Goal: Navigation & Orientation: Find specific page/section

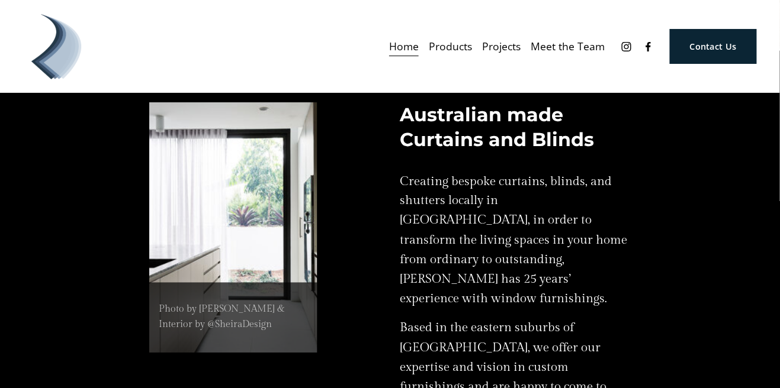
scroll to position [390, 0]
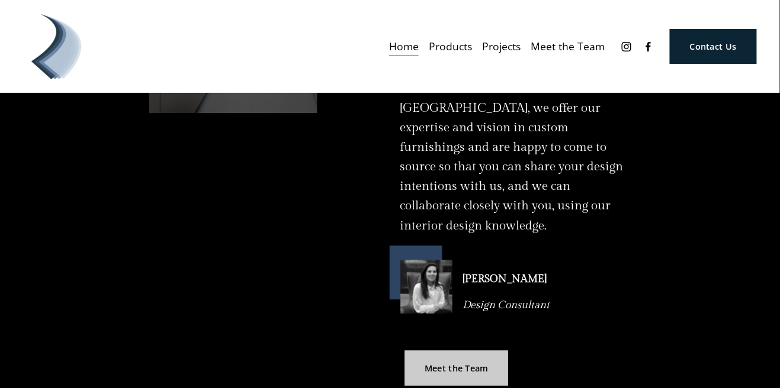
click at [471, 351] on link "Meet the Team" at bounding box center [457, 368] width 104 height 35
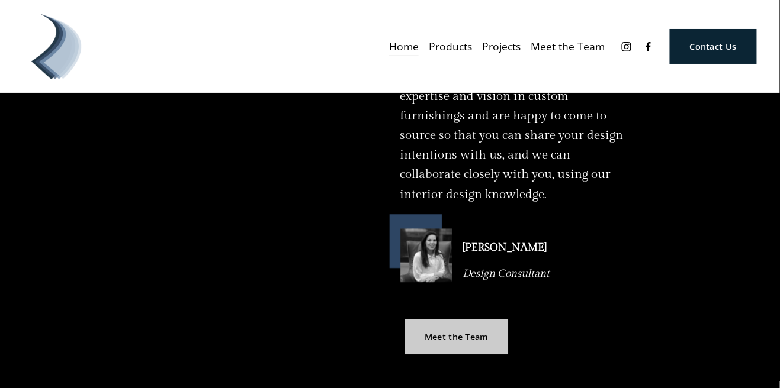
scroll to position [698, 0]
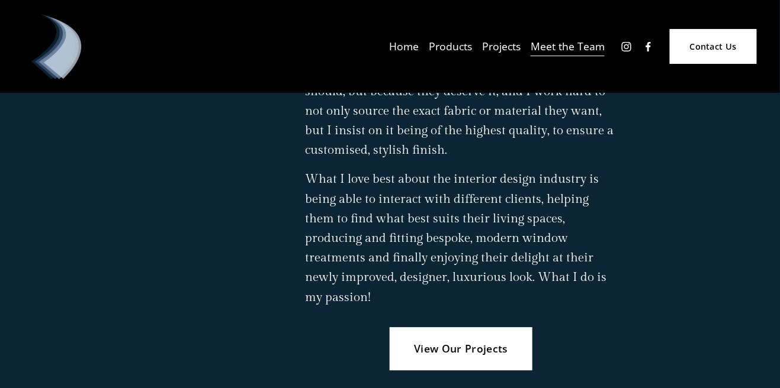
scroll to position [1916, 0]
click at [450, 329] on link "View Our Projects" at bounding box center [461, 350] width 143 height 43
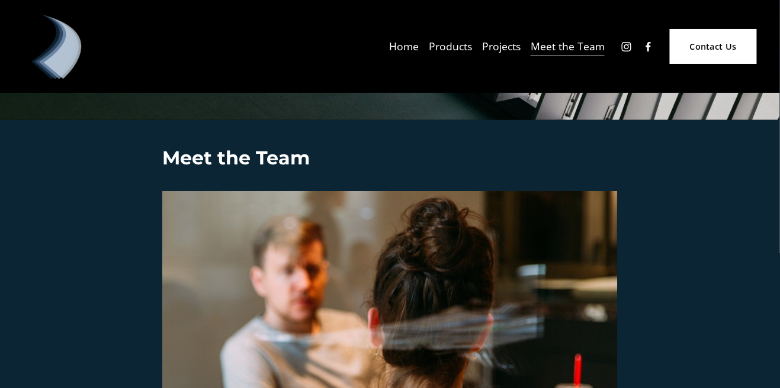
scroll to position [0, 0]
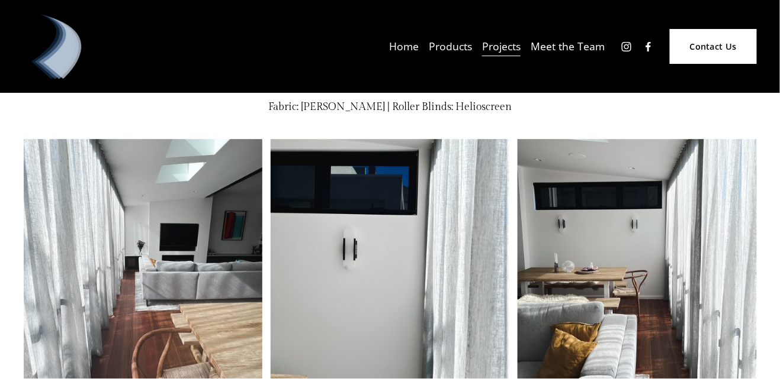
scroll to position [870, 0]
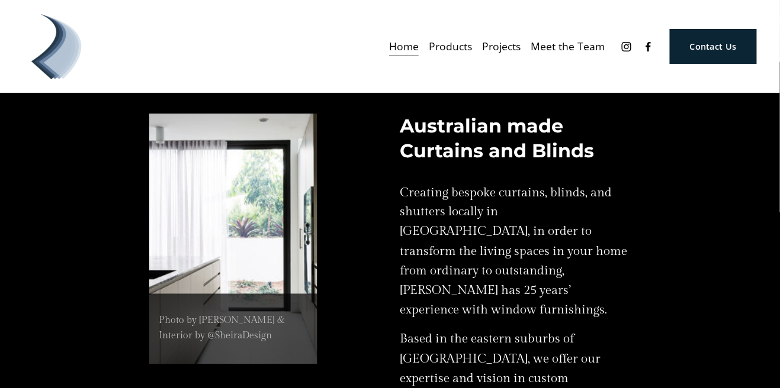
scroll to position [393, 0]
